Goal: Find contact information: Find contact information

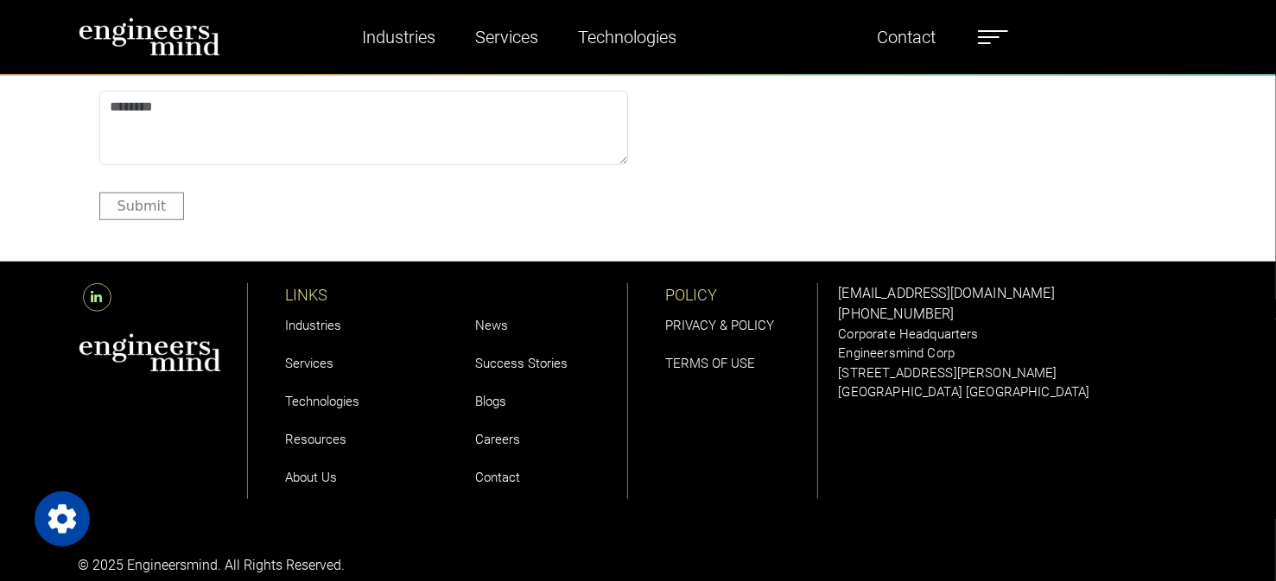
scroll to position [5432, 0]
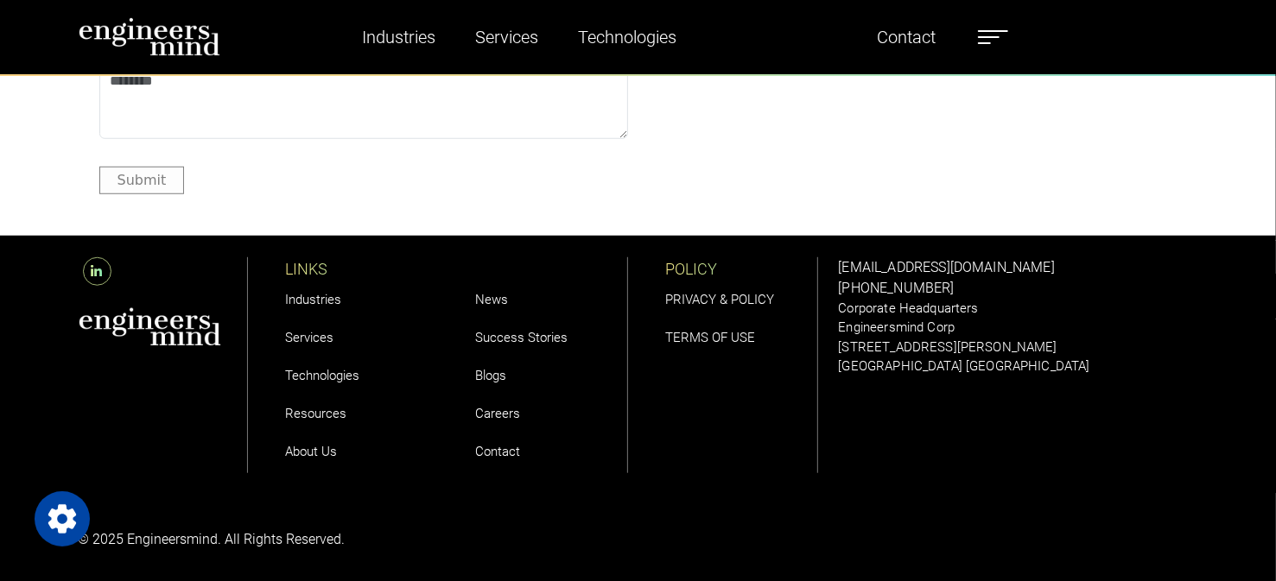
drag, startPoint x: 130, startPoint y: 529, endPoint x: 198, endPoint y: 530, distance: 67.4
click at [198, 530] on p "© 2025 Engineersmind. All Rights Reserved." at bounding box center [353, 539] width 549 height 21
drag, startPoint x: 129, startPoint y: 531, endPoint x: 220, endPoint y: 535, distance: 91.7
click at [220, 535] on p "© 2025 Engineersmind. All Rights Reserved." at bounding box center [353, 539] width 549 height 21
copy p "Engineersmind."
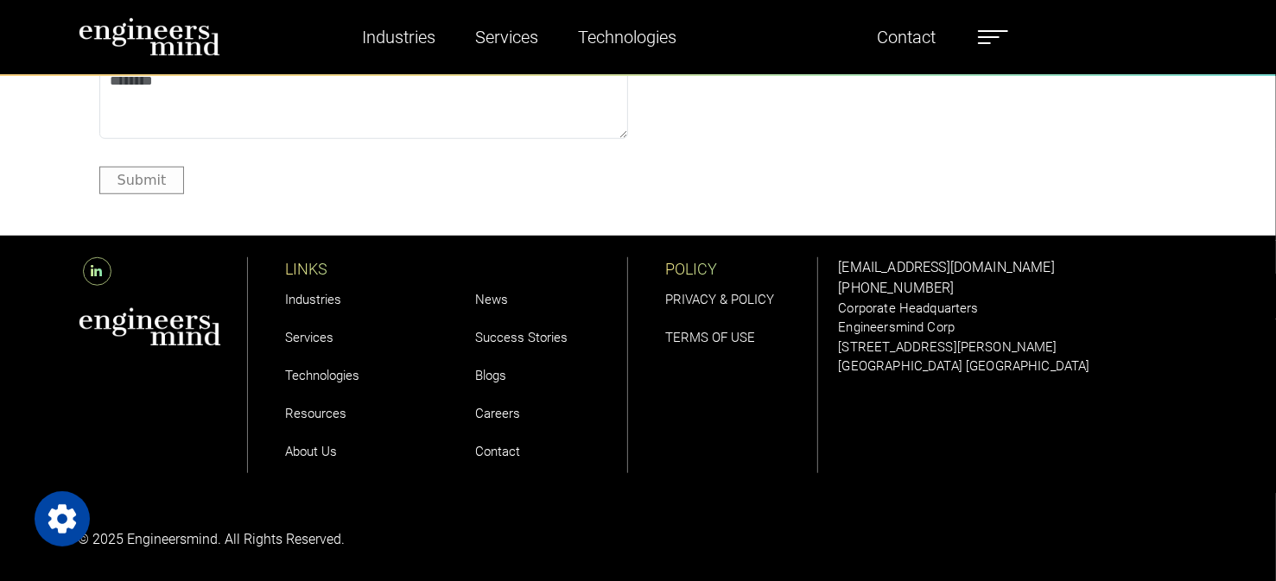
click at [212, 441] on div at bounding box center [163, 365] width 169 height 216
click at [123, 532] on p "© 2025 Engineersmind. All Rights Reserved." at bounding box center [353, 539] width 549 height 21
drag, startPoint x: 152, startPoint y: 529, endPoint x: 205, endPoint y: 529, distance: 52.7
click at [205, 529] on p "© 2025 Engineersmind. All Rights Reserved." at bounding box center [353, 539] width 549 height 21
click at [129, 538] on p "© 2025 Engineersmind. All Rights Reserved." at bounding box center [353, 539] width 549 height 21
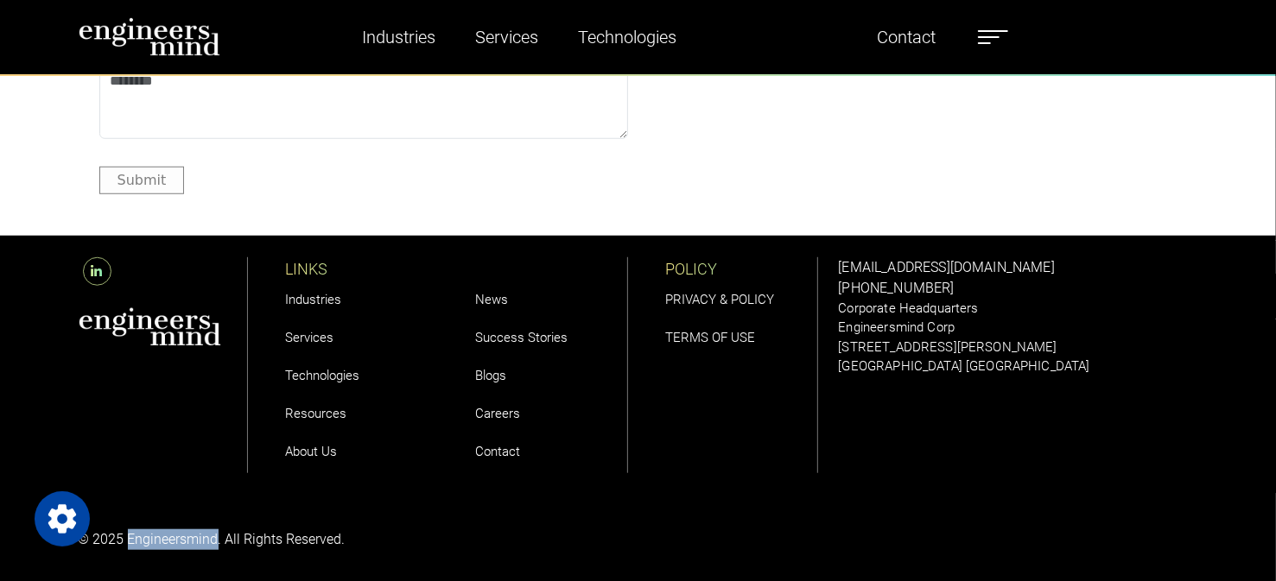
drag, startPoint x: 129, startPoint y: 538, endPoint x: 191, endPoint y: 542, distance: 62.3
click at [191, 538] on p "© 2025 Engineersmind. All Rights Reserved." at bounding box center [353, 539] width 549 height 21
copy p "Engineersmind"
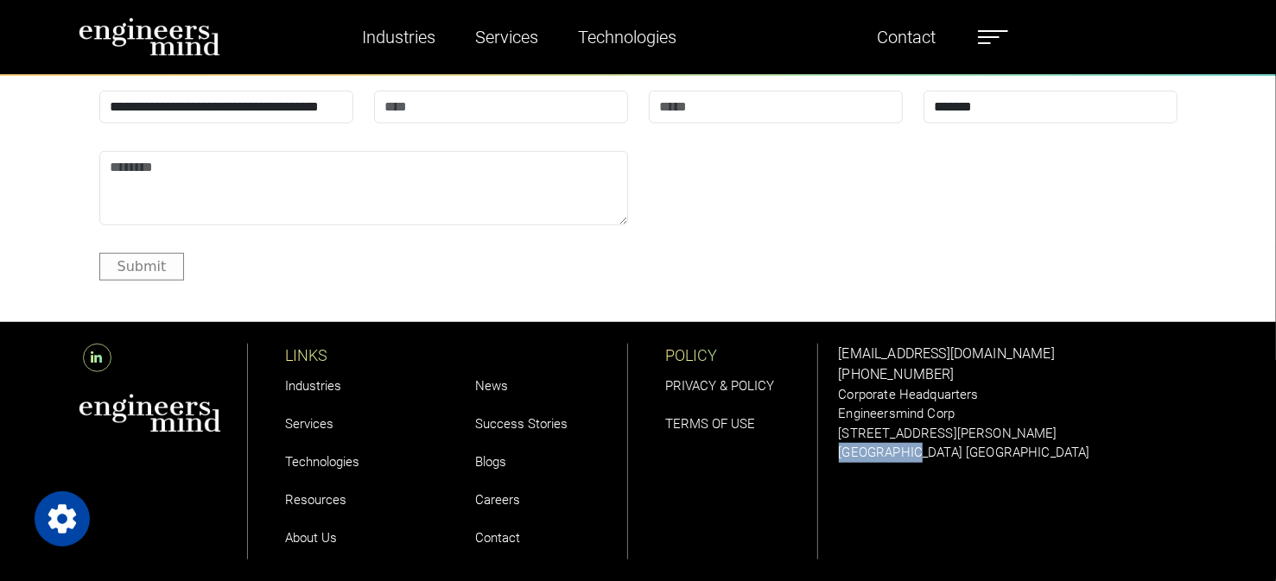
drag, startPoint x: 840, startPoint y: 446, endPoint x: 900, endPoint y: 445, distance: 59.6
click at [900, 445] on div "[EMAIL_ADDRESS][DOMAIN_NAME] [PHONE_NUMBER] Corporate Headquarters Engineersmin…" at bounding box center [1018, 451] width 380 height 259
copy p "[GEOGRAPHIC_DATA]"
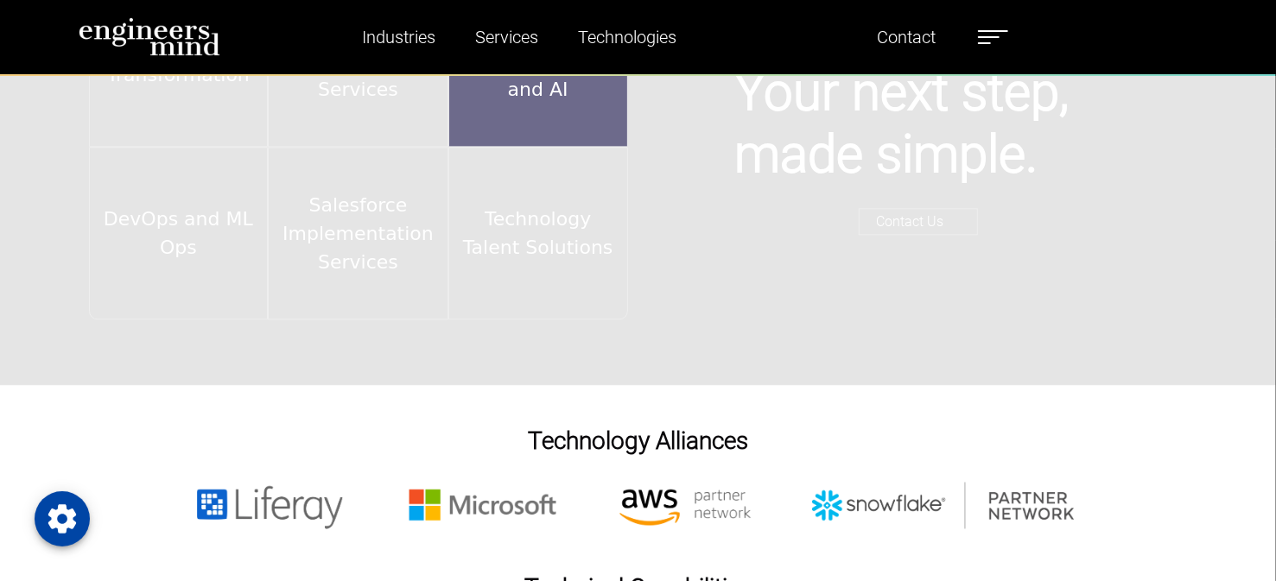
scroll to position [2582, 0]
